Goal: Task Accomplishment & Management: Manage account settings

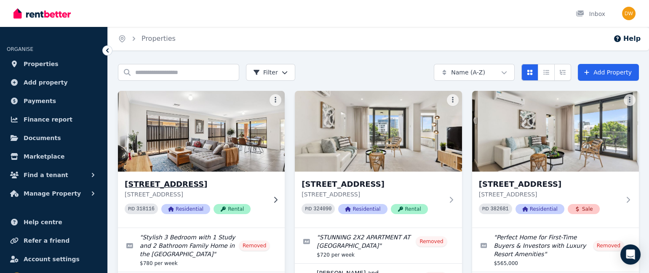
click at [197, 182] on h3 "[STREET_ADDRESS]" at bounding box center [196, 185] width 142 height 12
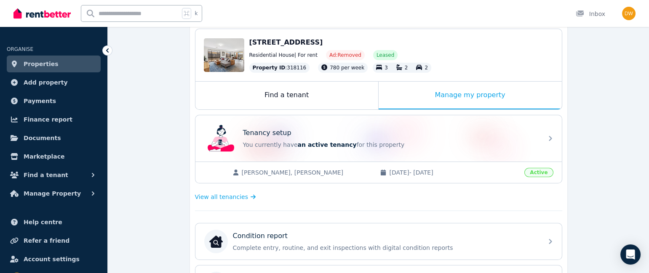
scroll to position [126, 0]
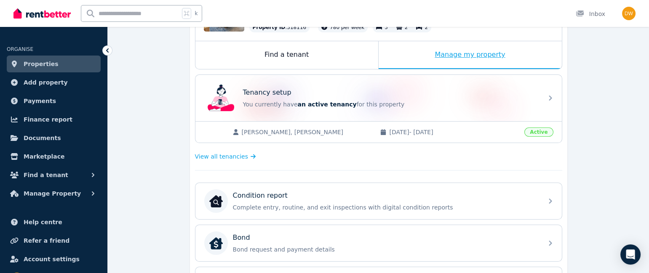
click at [479, 52] on div "Manage my property" at bounding box center [470, 55] width 183 height 28
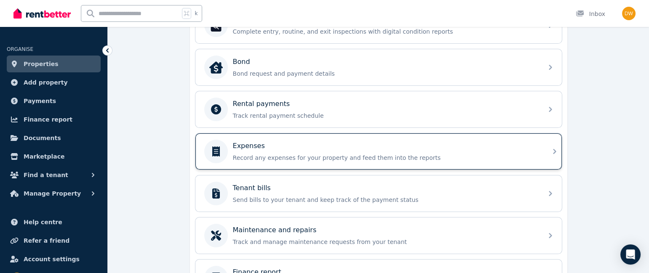
scroll to position [307, 0]
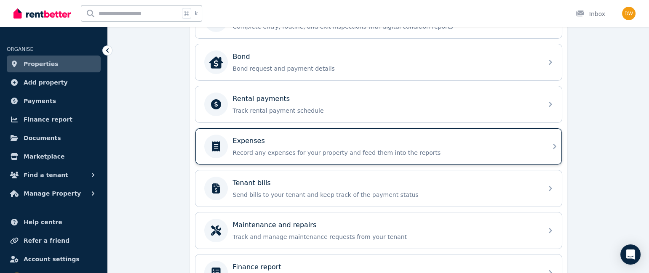
click at [402, 145] on div "Expenses" at bounding box center [385, 141] width 305 height 10
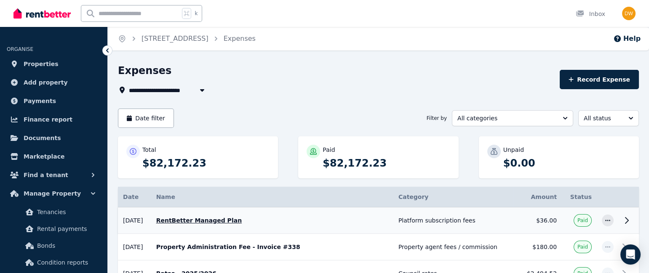
click at [624, 219] on icon at bounding box center [627, 221] width 10 height 10
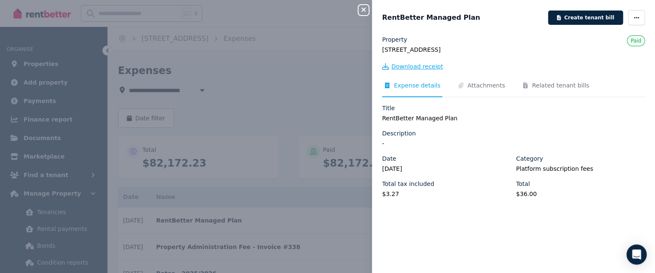
click at [423, 66] on span "Download receipt" at bounding box center [417, 66] width 52 height 8
click at [554, 52] on legend "7 Oldbury Street, Aveley" at bounding box center [513, 50] width 263 height 8
click at [364, 8] on icon "button" at bounding box center [364, 9] width 10 height 7
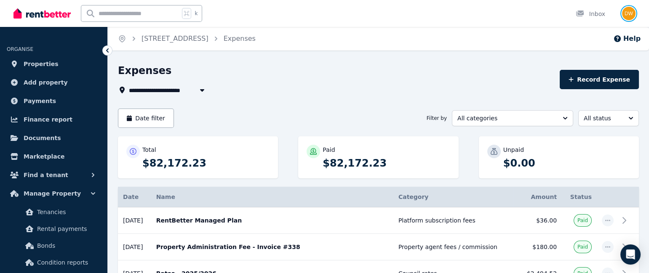
click at [630, 12] on img "button" at bounding box center [628, 13] width 13 height 13
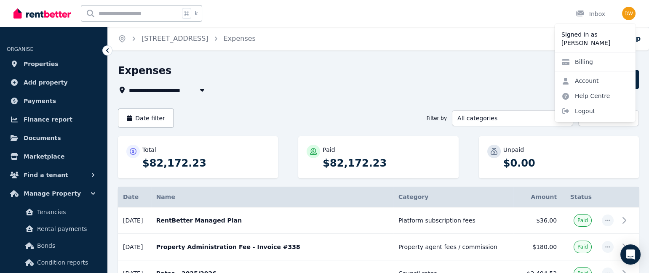
click at [471, 77] on div "Expenses" at bounding box center [336, 72] width 437 height 16
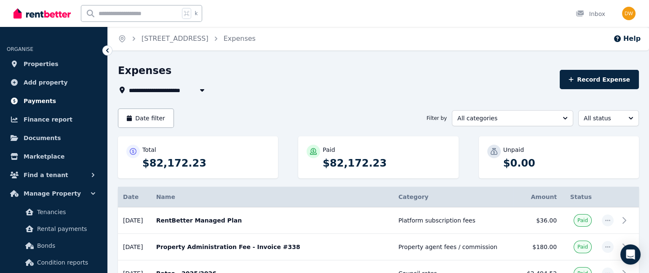
click at [41, 99] on span "Payments" at bounding box center [40, 101] width 32 height 10
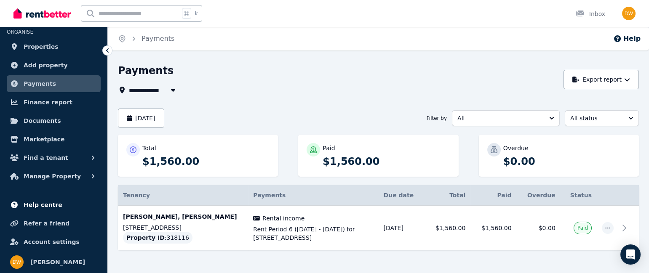
scroll to position [18, 0]
click at [62, 239] on span "Account settings" at bounding box center [52, 242] width 56 height 10
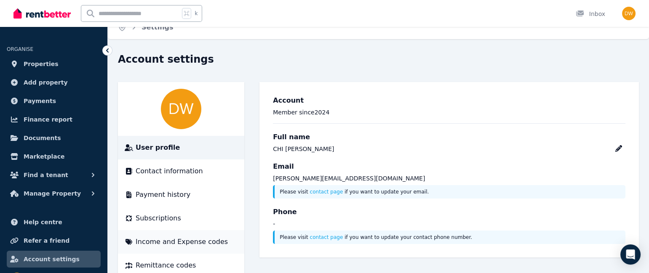
scroll to position [30, 0]
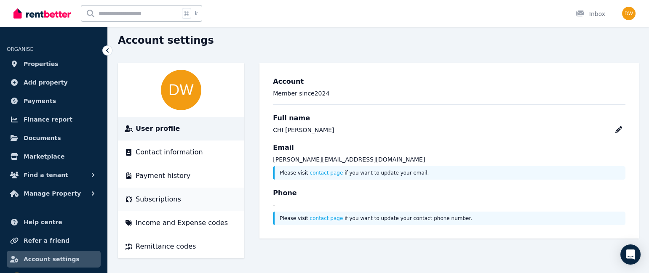
click at [163, 198] on span "Subscriptions" at bounding box center [159, 200] width 46 height 10
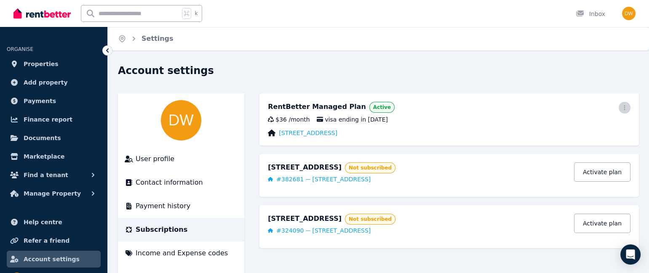
click at [623, 108] on icon "button" at bounding box center [625, 108] width 7 height 6
click at [590, 130] on span "Update payment method" at bounding box center [587, 136] width 74 height 20
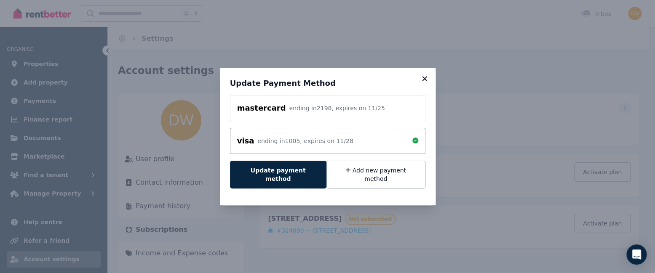
click at [423, 81] on icon at bounding box center [424, 78] width 5 height 5
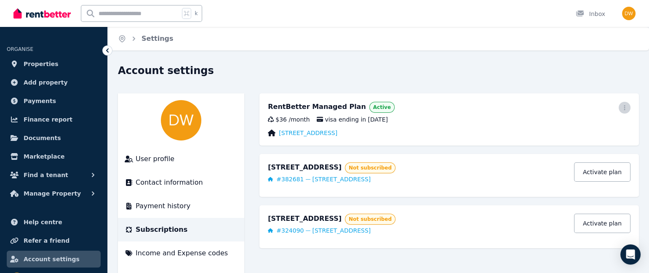
click at [624, 108] on icon "button" at bounding box center [625, 108] width 7 height 6
click at [610, 129] on span "Update payment method" at bounding box center [587, 136] width 74 height 20
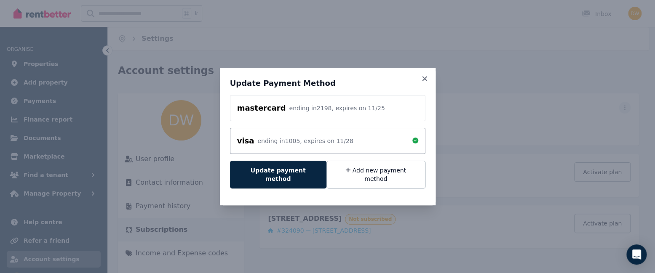
click at [424, 82] on icon at bounding box center [425, 79] width 8 height 8
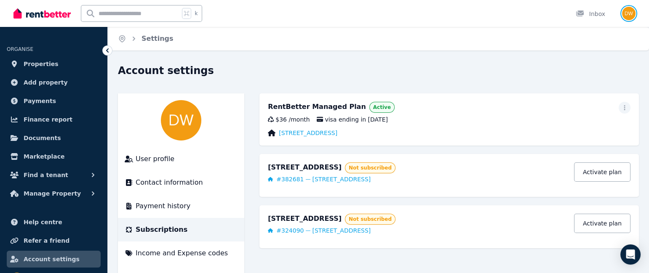
click at [628, 13] on img "button" at bounding box center [628, 13] width 13 height 13
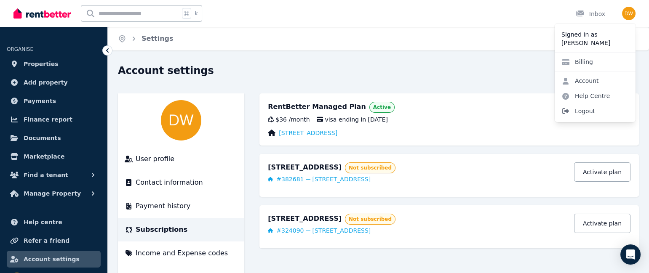
click at [584, 109] on span "Logout" at bounding box center [595, 111] width 81 height 15
